Goal: Information Seeking & Learning: Learn about a topic

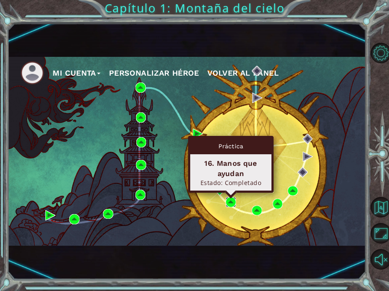
click at [230, 201] on img at bounding box center [231, 202] width 10 height 10
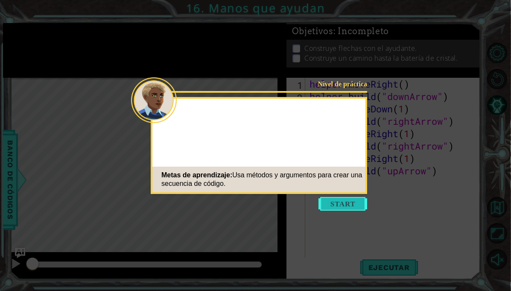
click at [352, 201] on button "Start" at bounding box center [343, 204] width 49 height 14
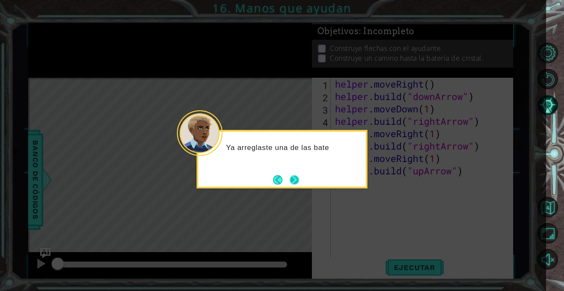
click at [297, 177] on button "Next" at bounding box center [294, 179] width 9 height 9
